Goal: Find contact information: Find contact information

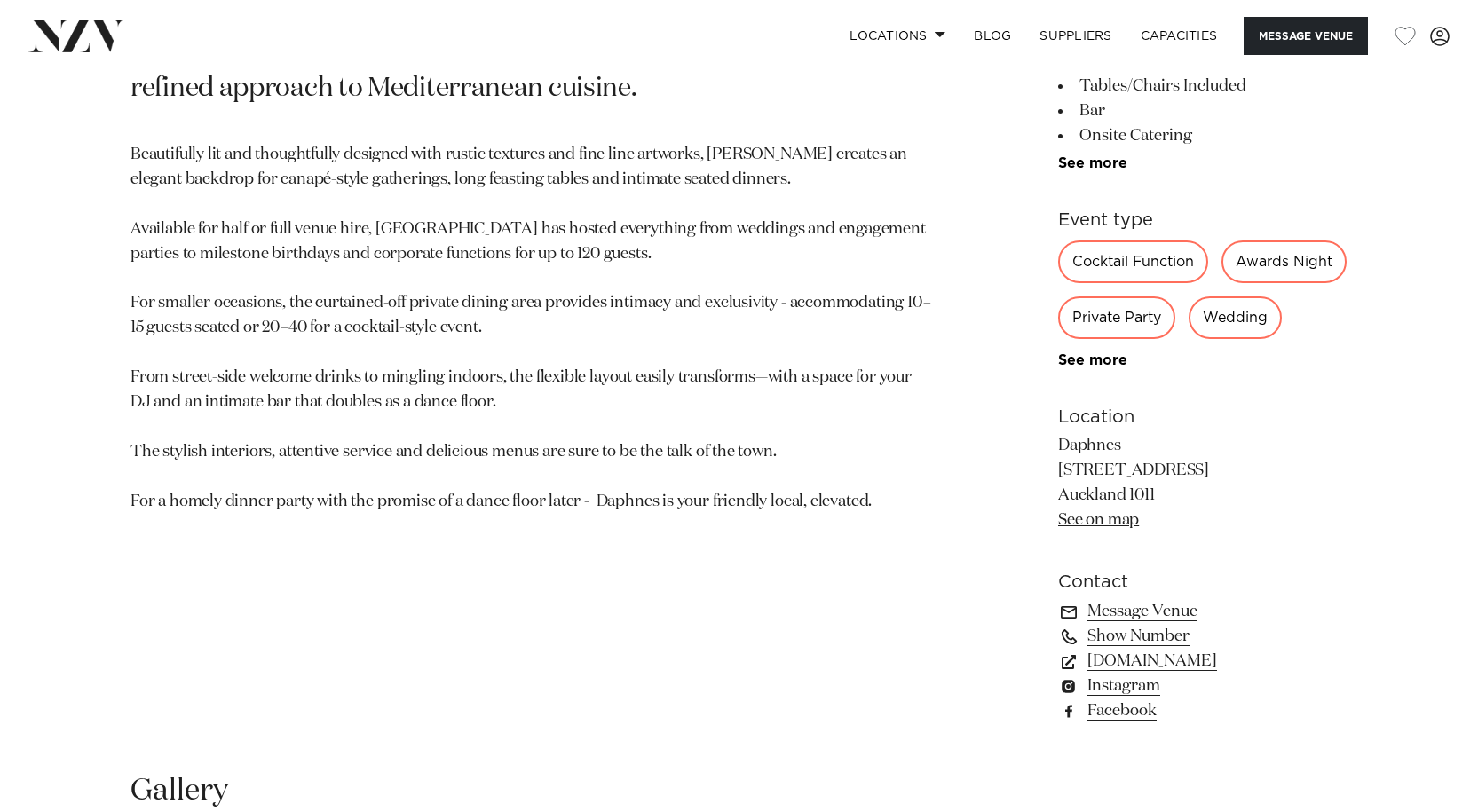
scroll to position [861, 0]
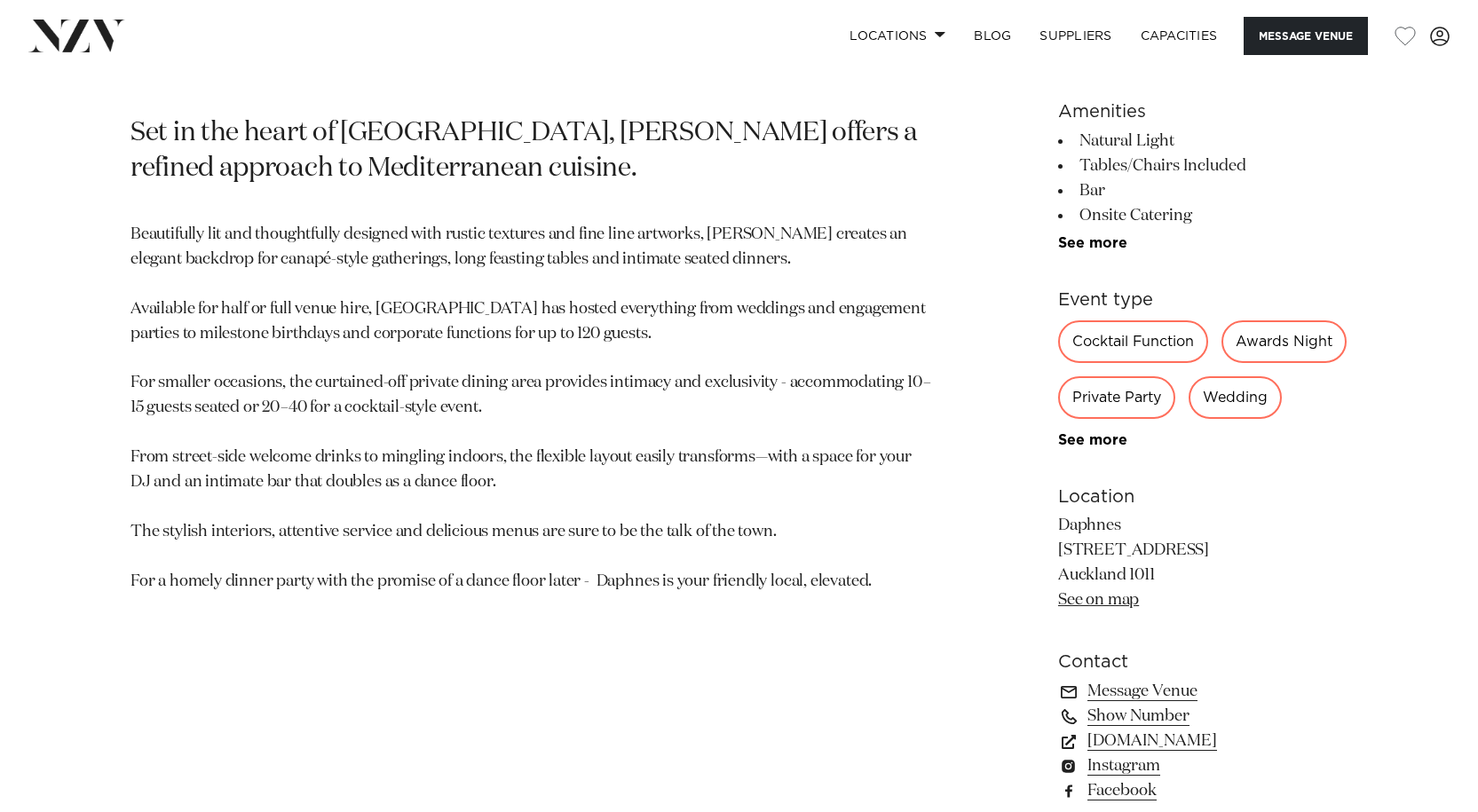
drag, startPoint x: 1136, startPoint y: 578, endPoint x: 1065, endPoint y: 574, distance: 71.1
click at [1065, 574] on p "Daphnes [STREET_ADDRESS] [GEOGRAPHIC_DATA] 1011 See on map" at bounding box center [1203, 563] width 290 height 100
drag, startPoint x: 1065, startPoint y: 574, endPoint x: 1081, endPoint y: 575, distance: 16.0
click at [1063, 574] on p "Daphnes [STREET_ADDRESS] [GEOGRAPHIC_DATA] 1011 See on map" at bounding box center [1203, 563] width 290 height 100
click at [1159, 574] on p "Daphnes [STREET_ADDRESS] [GEOGRAPHIC_DATA] 1011 See on map" at bounding box center [1203, 563] width 290 height 100
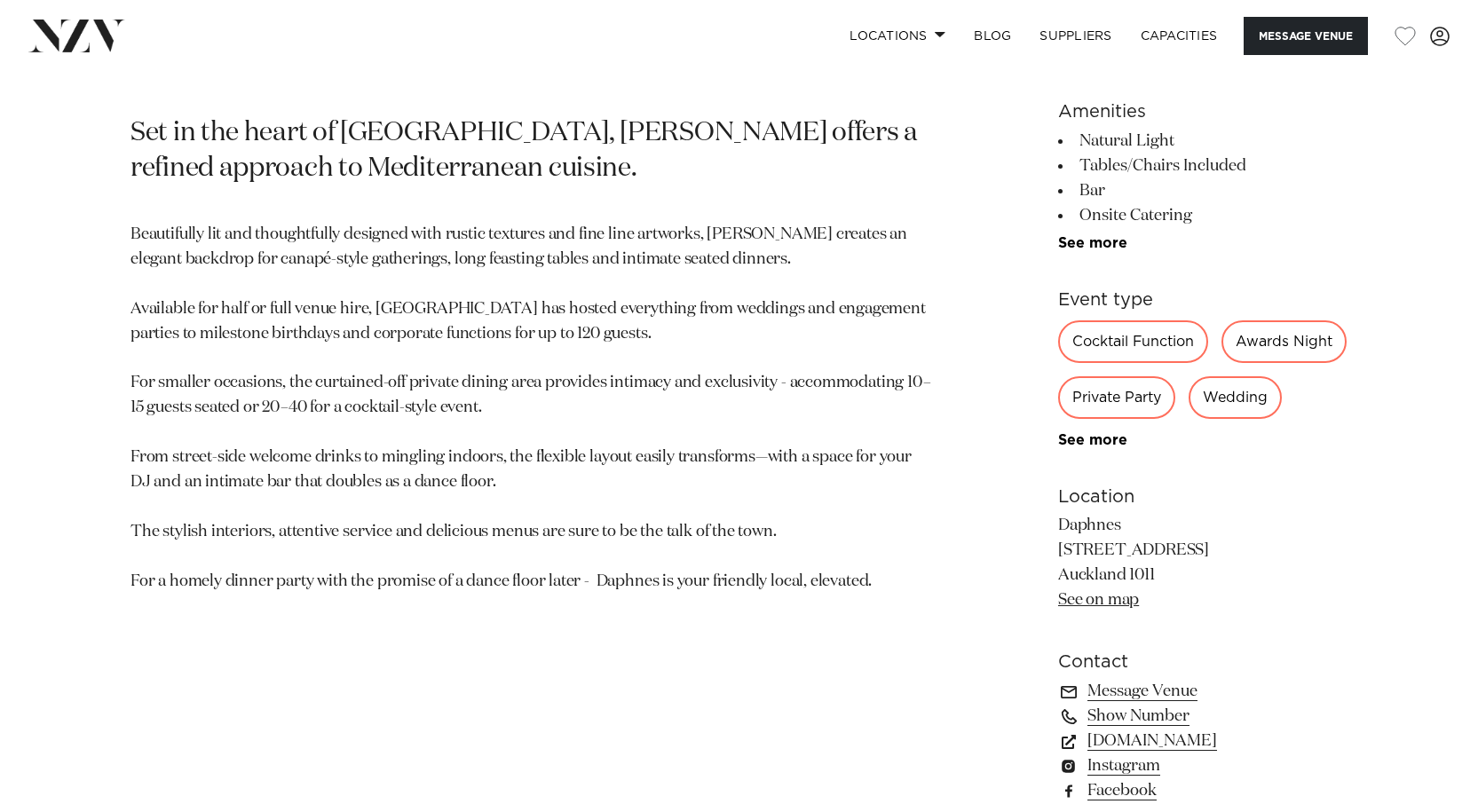
drag, startPoint x: 1153, startPoint y: 574, endPoint x: 1062, endPoint y: 575, distance: 91.0
click at [1062, 575] on p "Daphnes [STREET_ADDRESS] [GEOGRAPHIC_DATA] 1011 See on map" at bounding box center [1203, 563] width 290 height 100
copy p "Daphnes"
click at [1137, 704] on link "Message Venue" at bounding box center [1203, 692] width 290 height 25
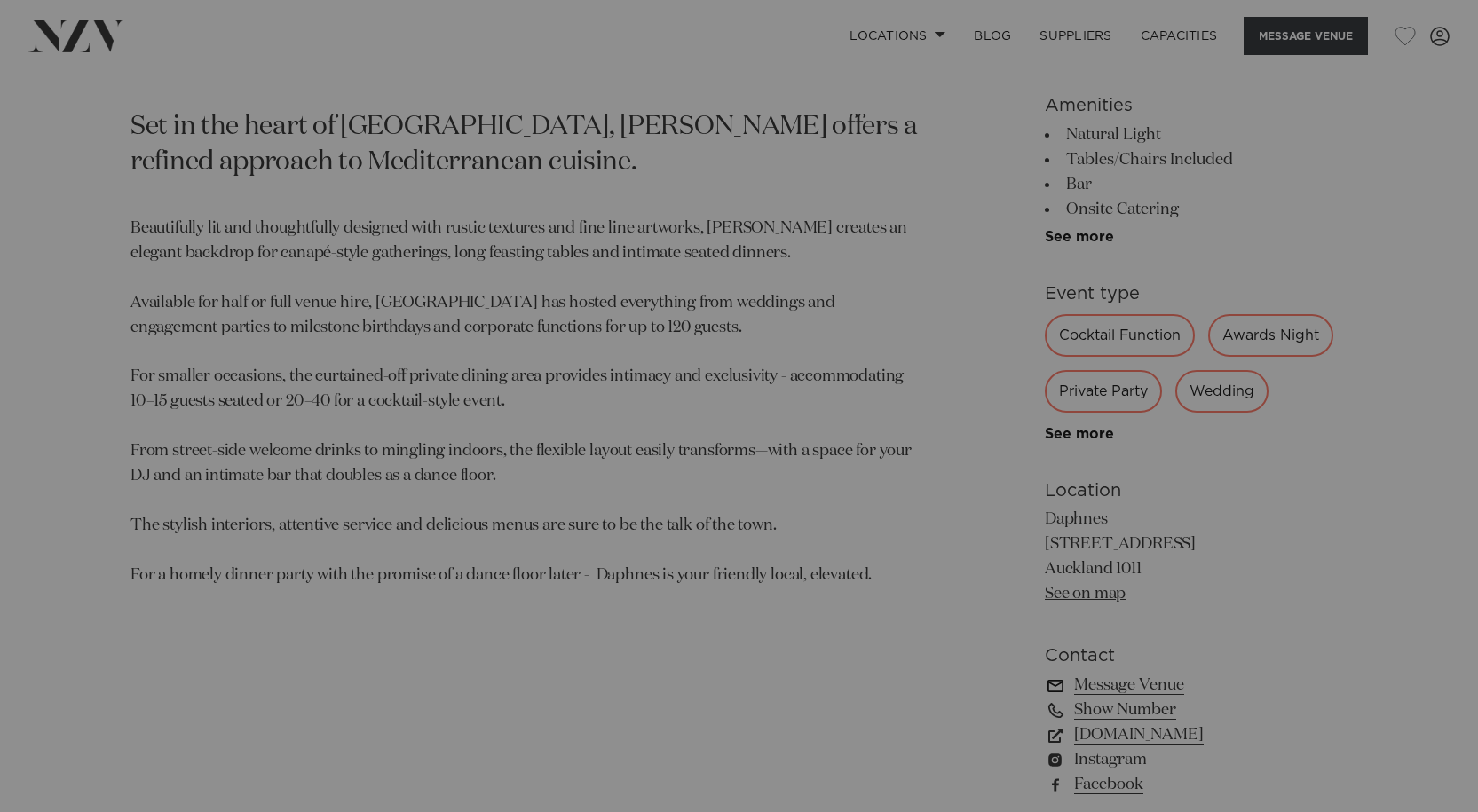
scroll to position [868, 0]
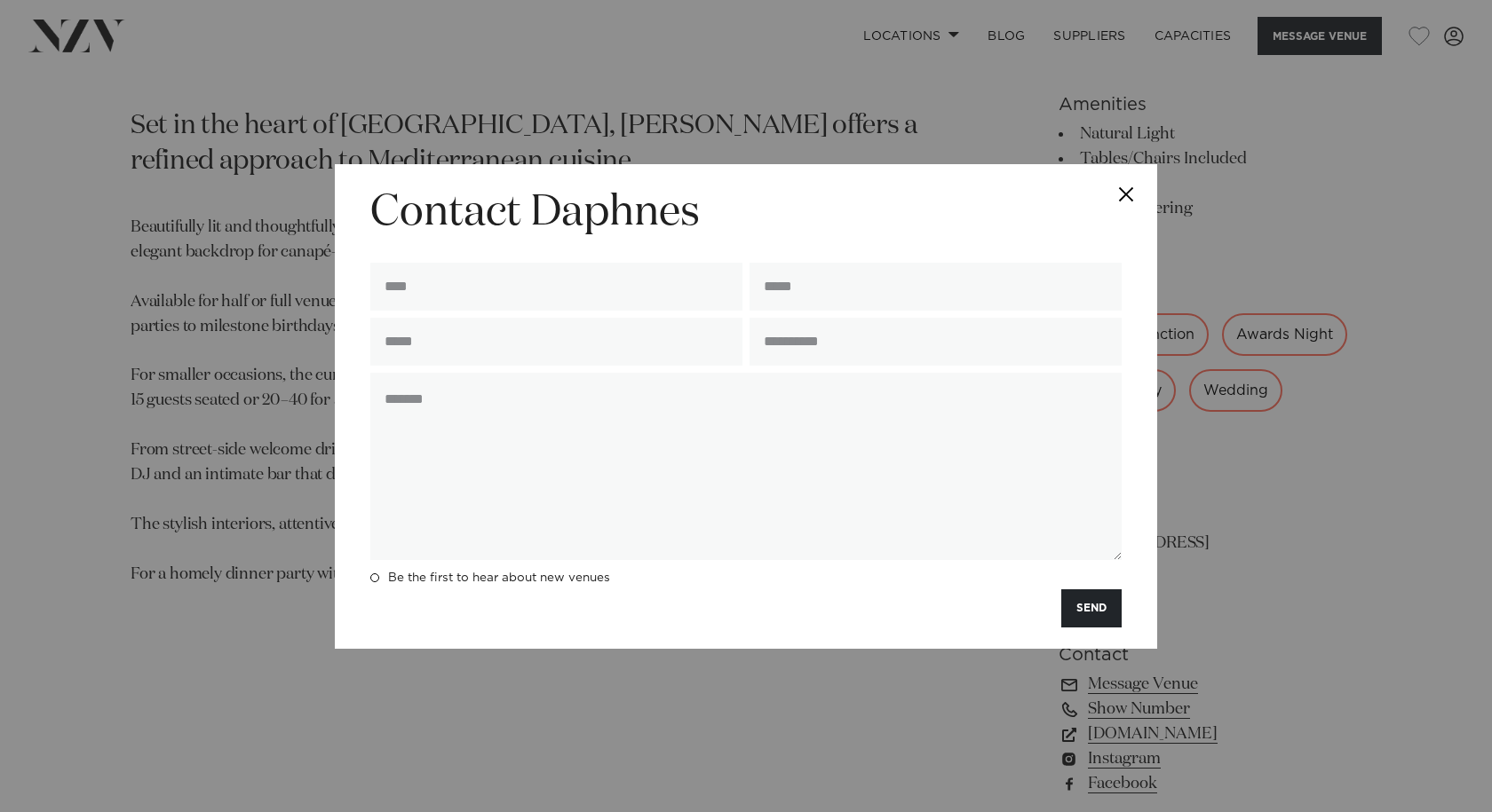
click at [1131, 181] on button "Close" at bounding box center [1126, 195] width 62 height 62
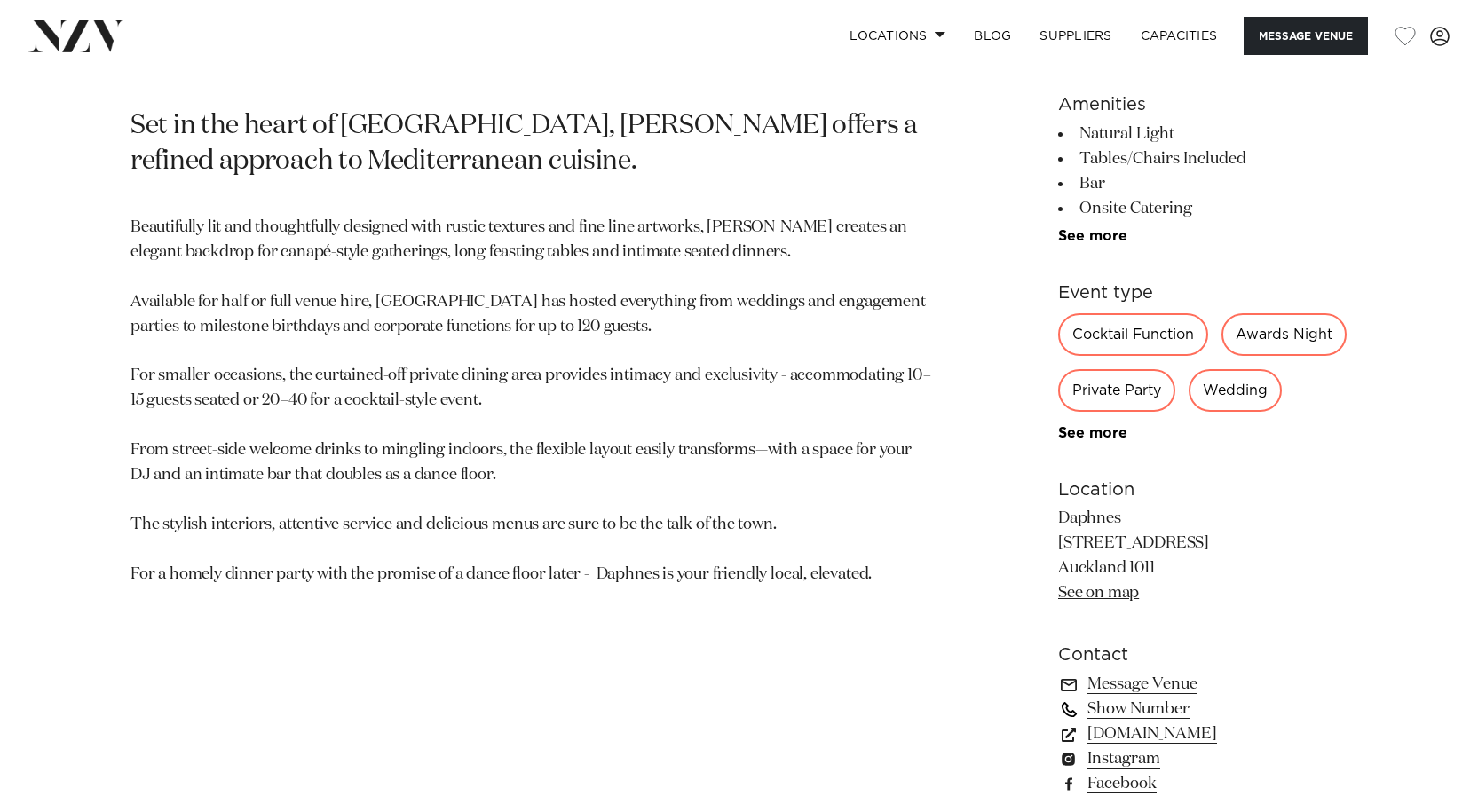
click at [1135, 721] on link "Show Number" at bounding box center [1203, 709] width 290 height 25
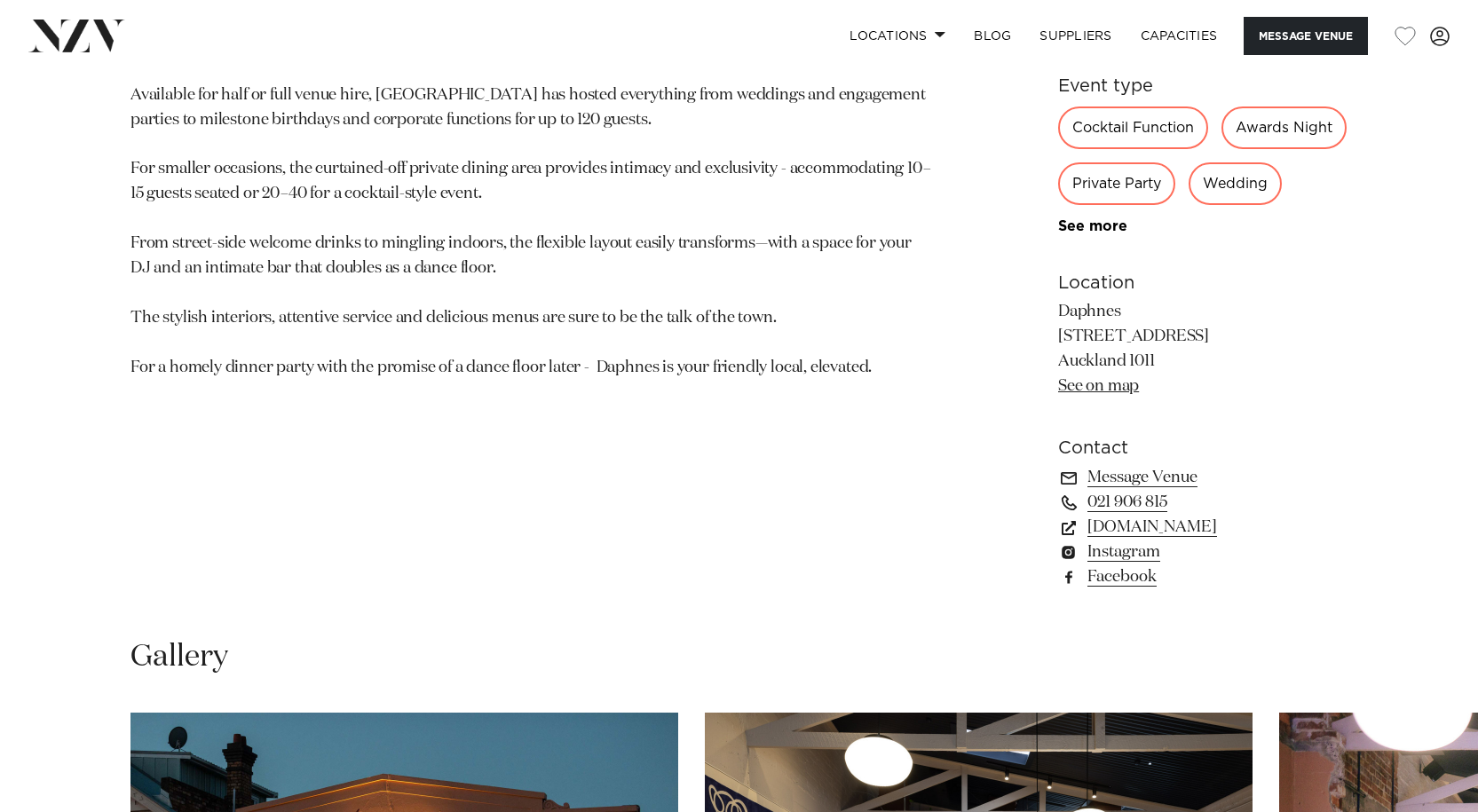
scroll to position [1079, 0]
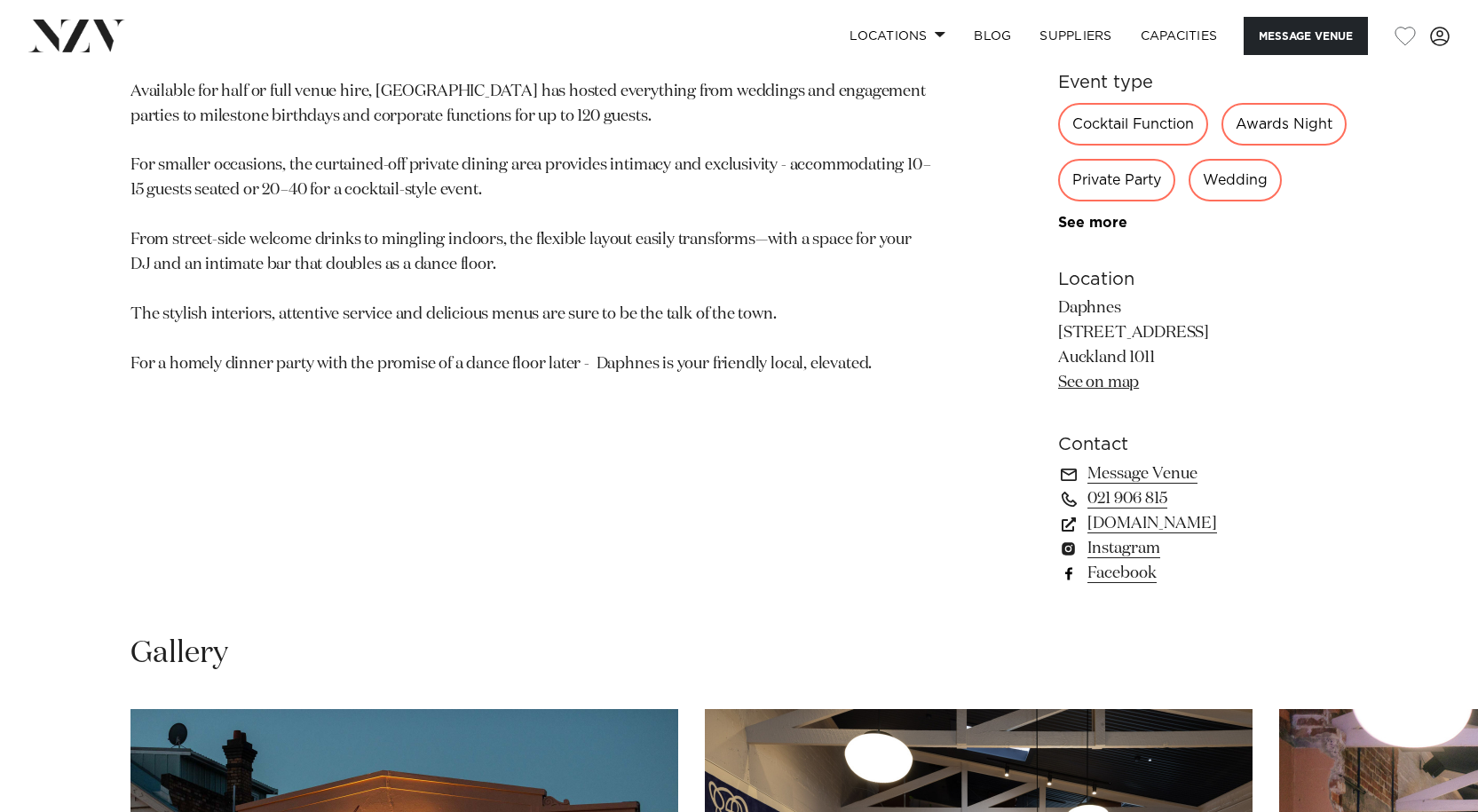
click at [1129, 586] on link "Facebook" at bounding box center [1203, 573] width 290 height 25
